Goal: Check status

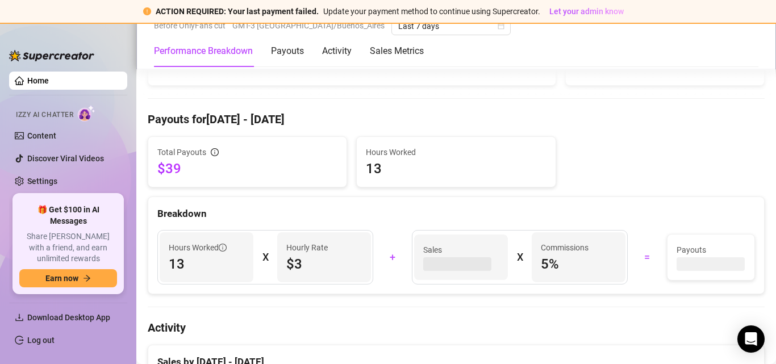
scroll to position [341, 0]
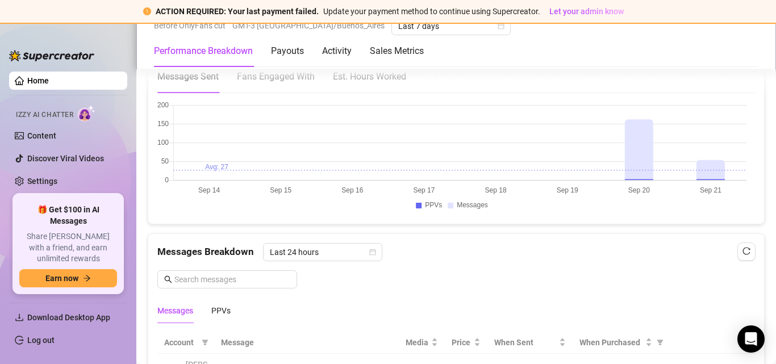
scroll to position [852, 0]
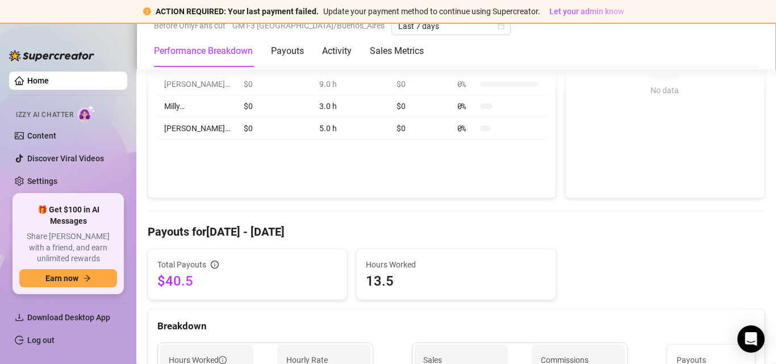
scroll to position [284, 0]
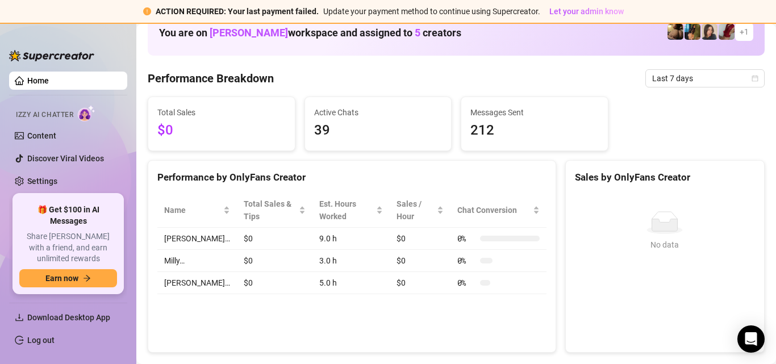
scroll to position [284, 0]
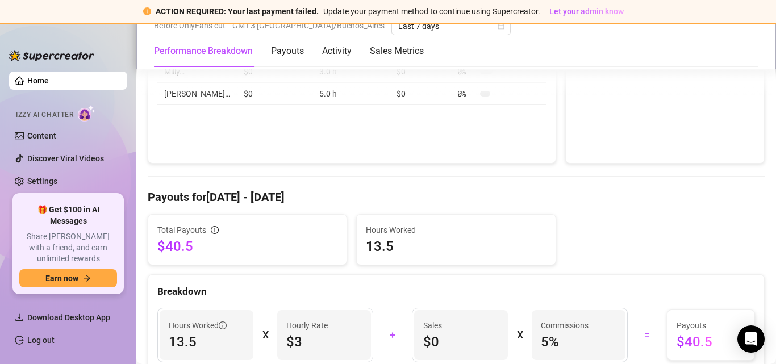
scroll to position [341, 0]
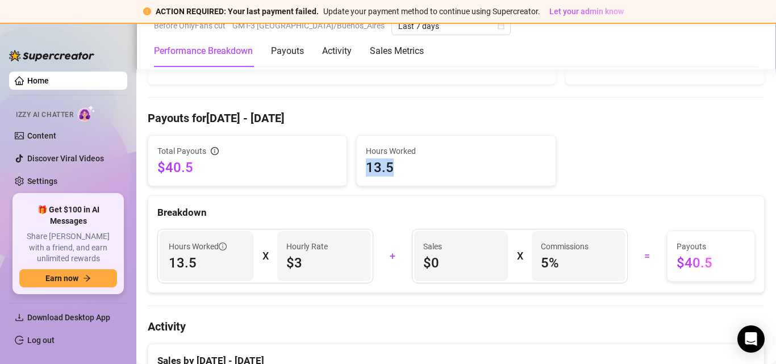
drag, startPoint x: 363, startPoint y: 169, endPoint x: 417, endPoint y: 177, distance: 54.0
click at [418, 177] on div "Hours Worked 13.5" at bounding box center [456, 161] width 198 height 50
click at [410, 172] on span "13.5" at bounding box center [456, 168] width 180 height 18
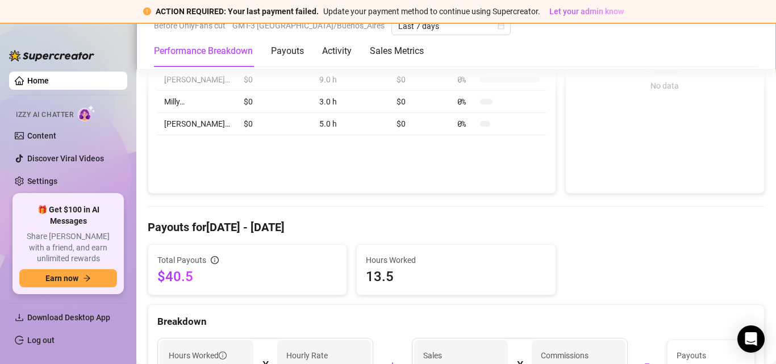
scroll to position [284, 0]
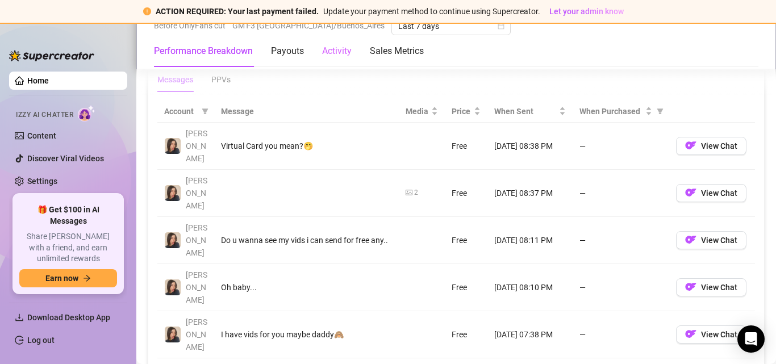
click at [340, 59] on div "Activity" at bounding box center [337, 51] width 30 height 32
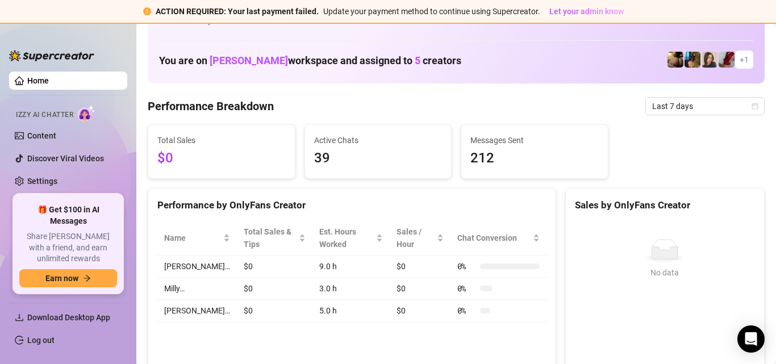
scroll to position [0, 0]
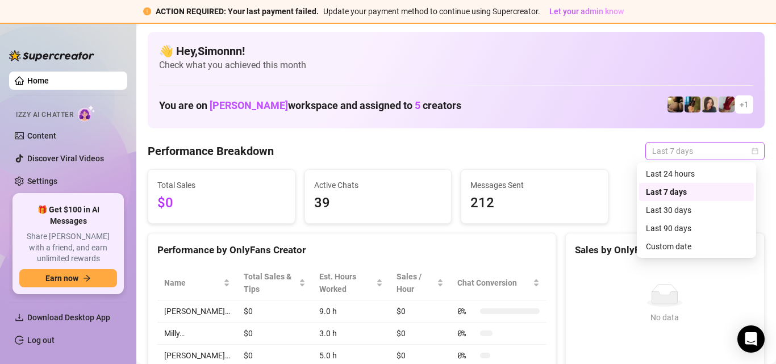
click at [715, 142] on div "Last 7 days" at bounding box center [705, 151] width 119 height 18
click at [675, 176] on div "Last 24 hours" at bounding box center [696, 174] width 101 height 13
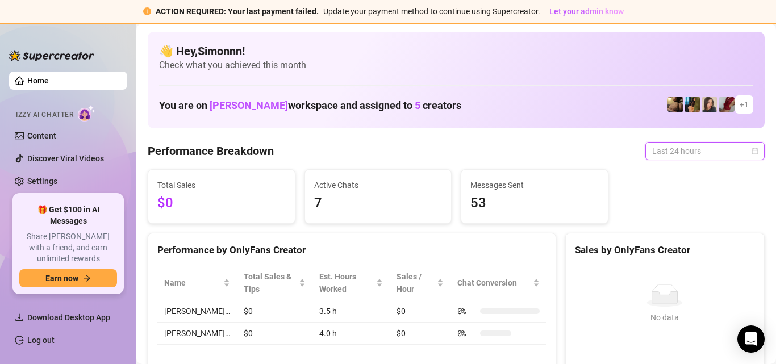
click at [674, 153] on span "Last 24 hours" at bounding box center [705, 151] width 106 height 17
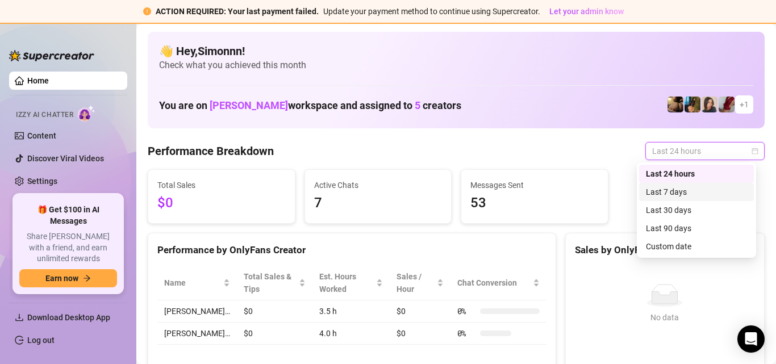
click at [676, 187] on div "Last 7 days" at bounding box center [696, 192] width 101 height 13
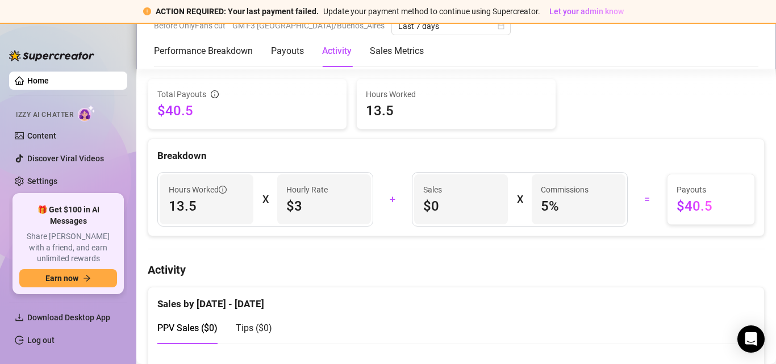
scroll to position [341, 0]
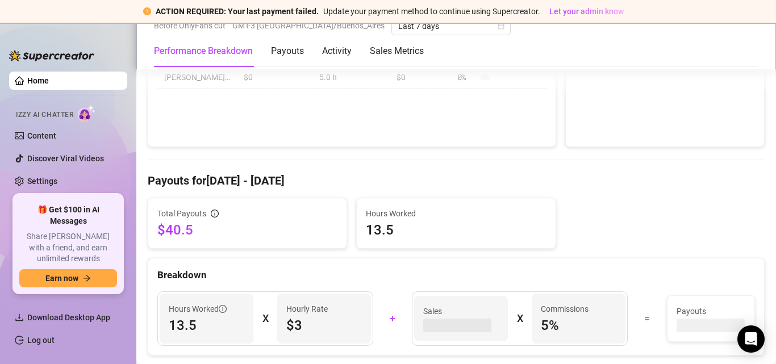
scroll to position [284, 0]
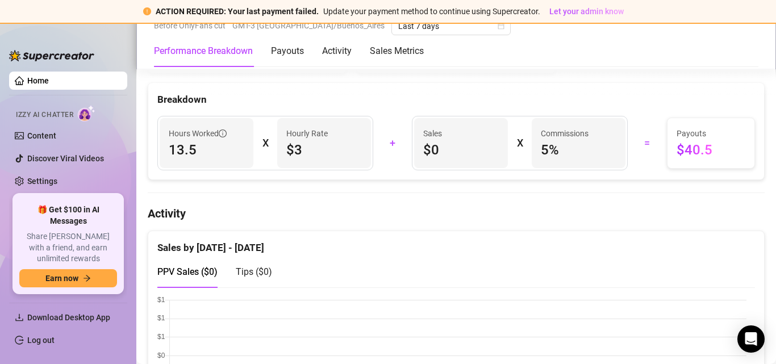
scroll to position [455, 0]
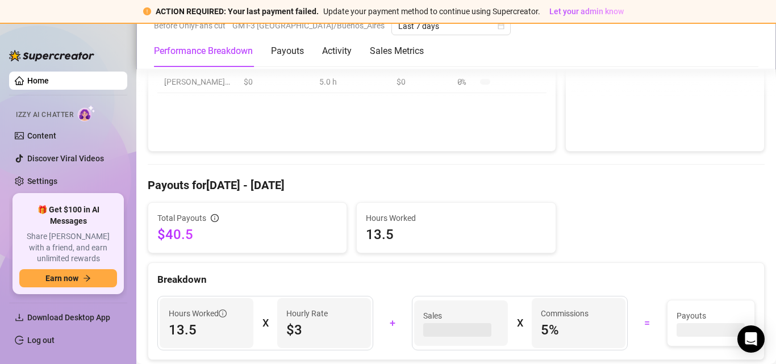
scroll to position [341, 0]
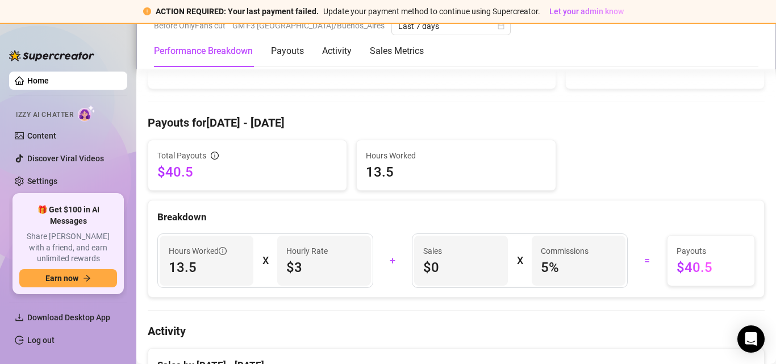
scroll to position [398, 0]
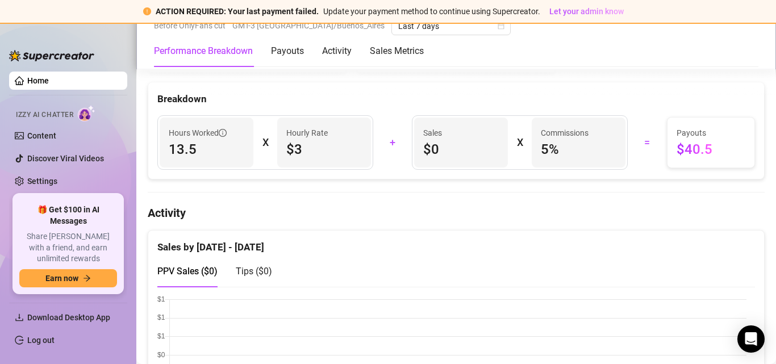
scroll to position [398, 0]
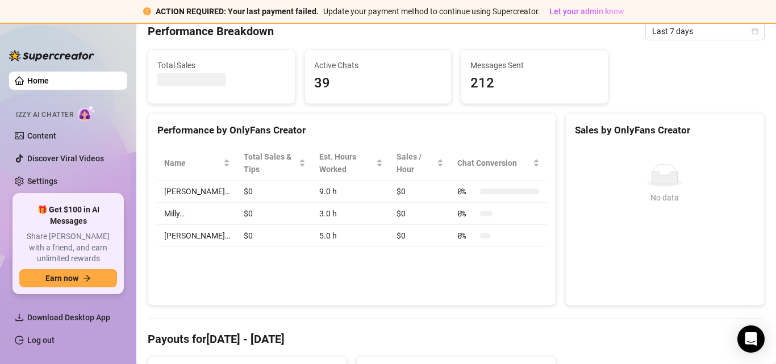
scroll to position [284, 0]
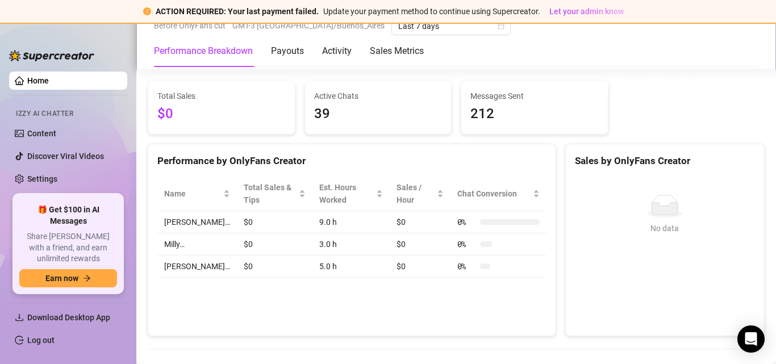
scroll to position [284, 0]
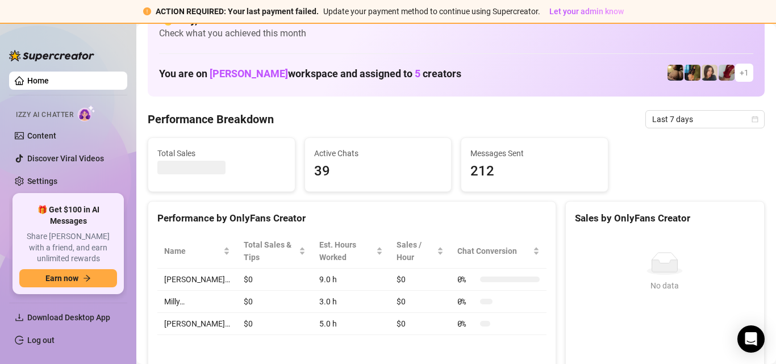
scroll to position [227, 0]
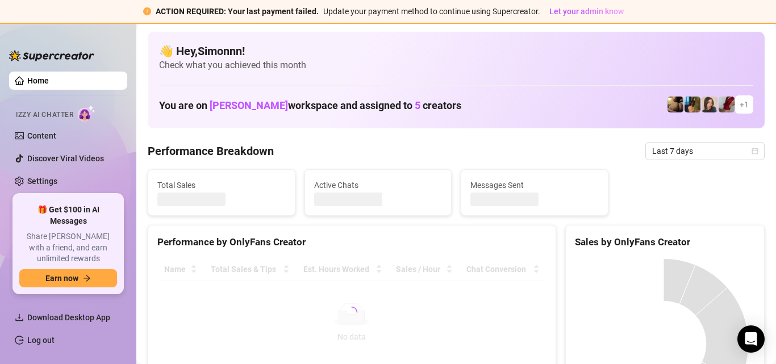
click at [332, 153] on div "Performance Breakdown Last 7 days" at bounding box center [456, 151] width 617 height 18
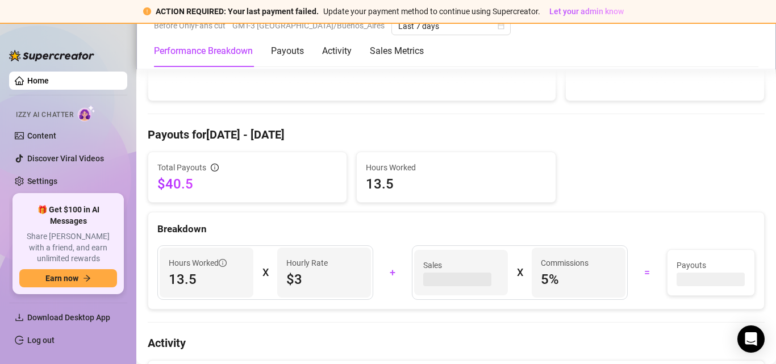
scroll to position [341, 0]
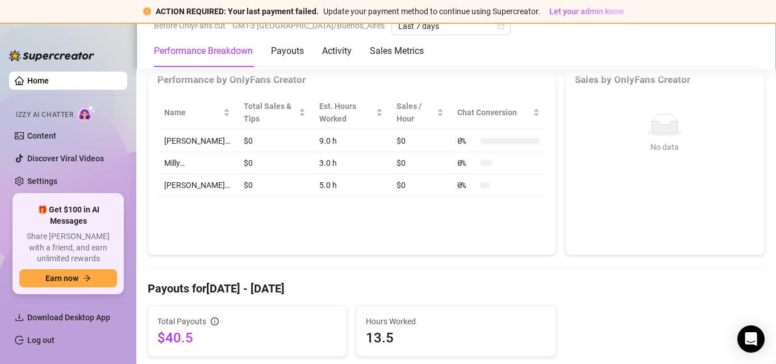
scroll to position [227, 0]
